Goal: Browse casually

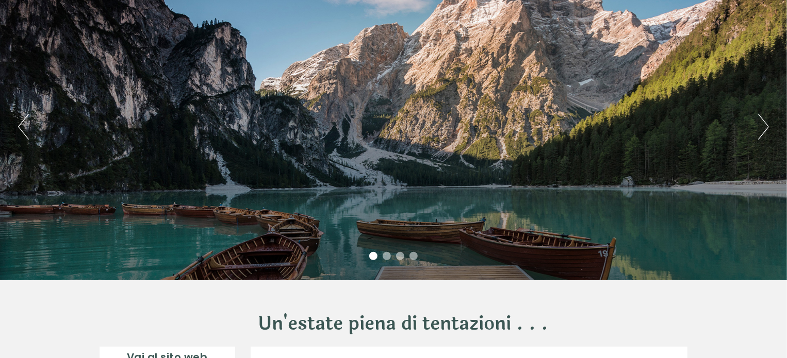
scroll to position [103, 0]
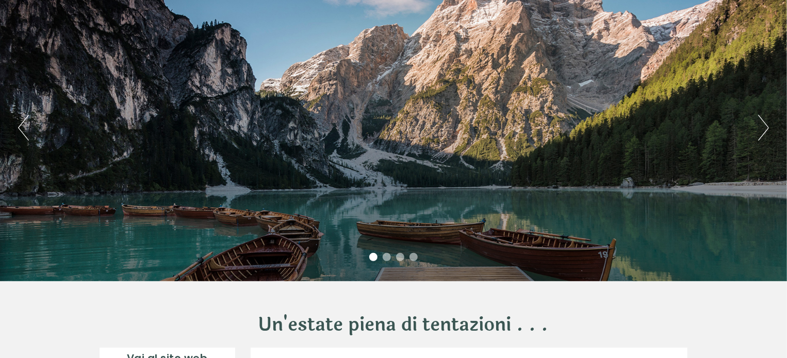
click at [761, 133] on button "Next" at bounding box center [763, 128] width 11 height 26
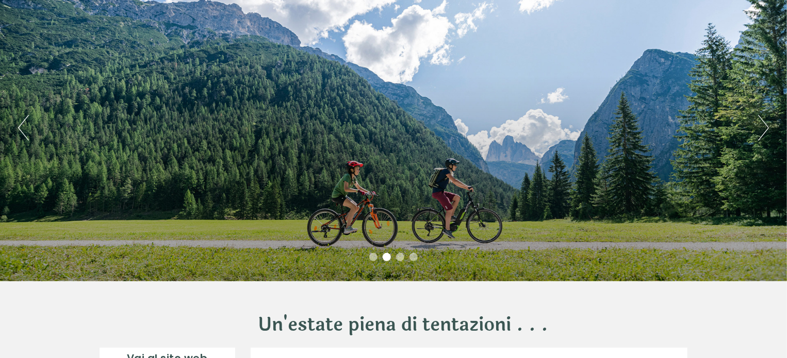
click at [761, 133] on button "Next" at bounding box center [763, 128] width 11 height 26
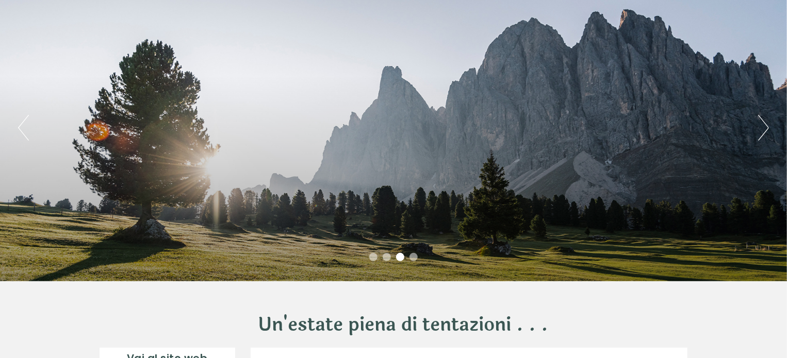
click at [761, 133] on button "Next" at bounding box center [763, 128] width 11 height 26
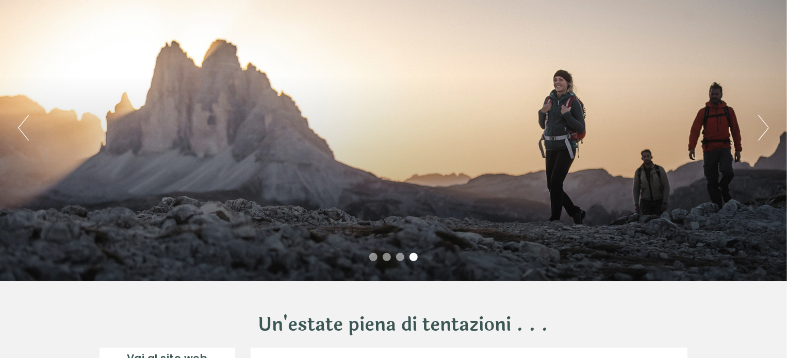
click at [761, 133] on button "Next" at bounding box center [763, 128] width 11 height 26
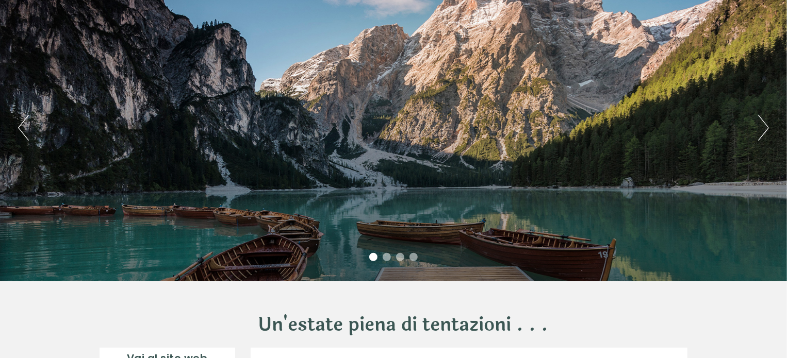
click at [761, 133] on button "Next" at bounding box center [763, 128] width 11 height 26
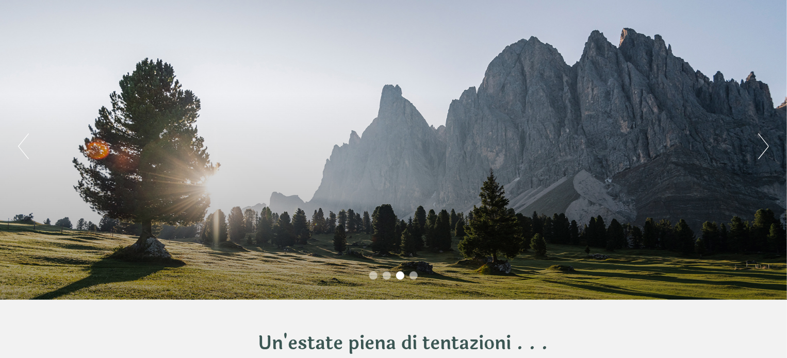
scroll to position [0, 0]
